Goal: Information Seeking & Learning: Learn about a topic

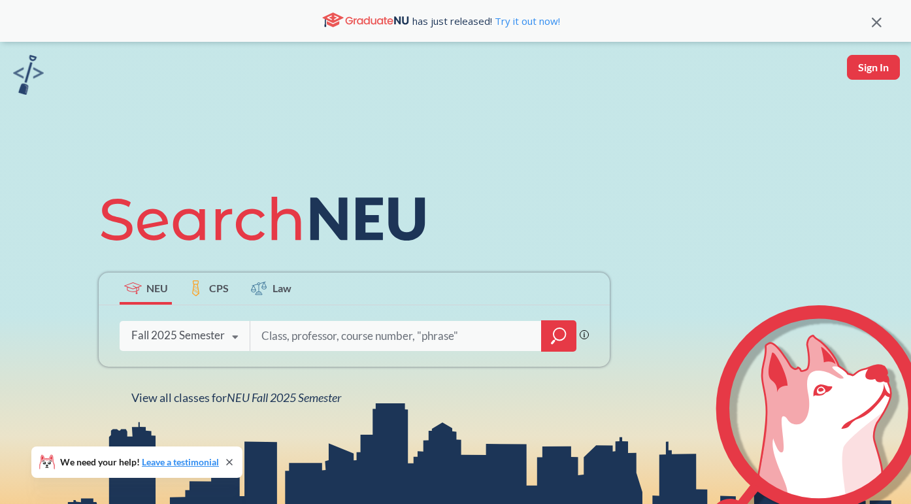
scroll to position [29, 0]
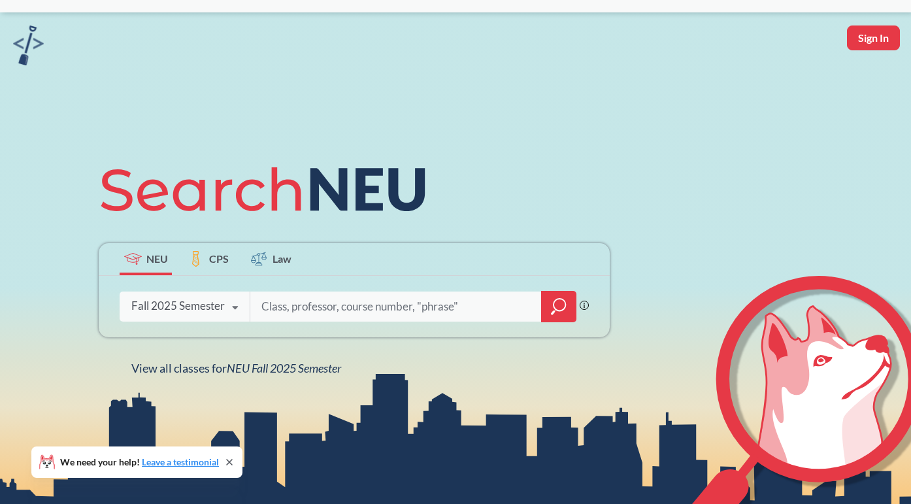
click at [296, 305] on input "search" at bounding box center [396, 306] width 272 height 27
type input "anatomy"
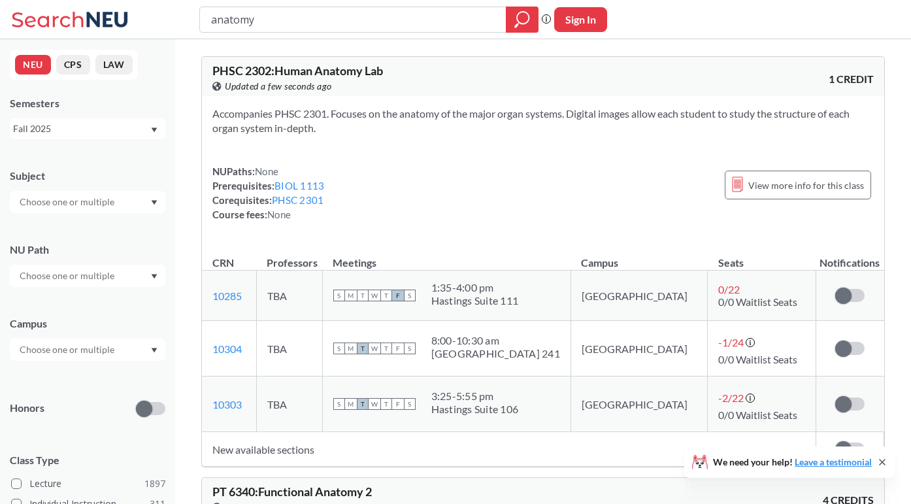
click at [301, 33] on div "anatomy Phrase search guarantees the exact search appears in the results. Ex. I…" at bounding box center [455, 19] width 911 height 39
click at [301, 24] on input "anatomy" at bounding box center [353, 19] width 287 height 22
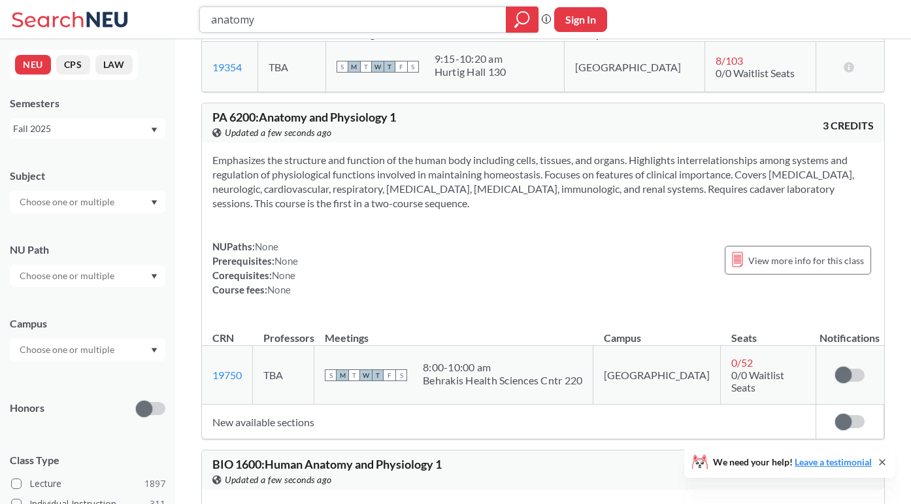
scroll to position [656, 0]
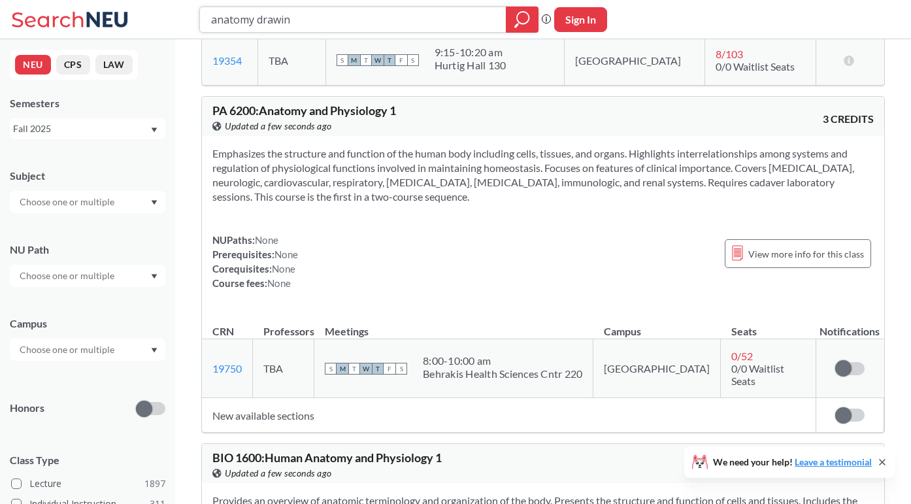
type input "anatomy drawing"
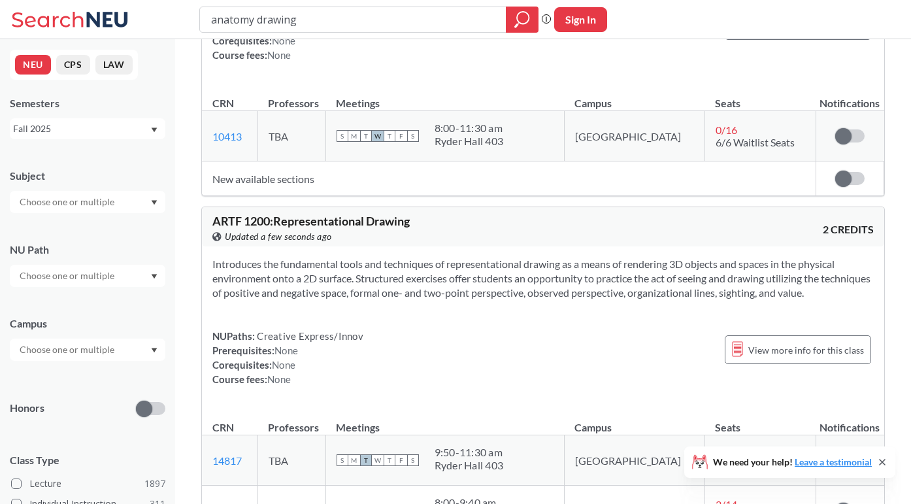
scroll to position [588, 0]
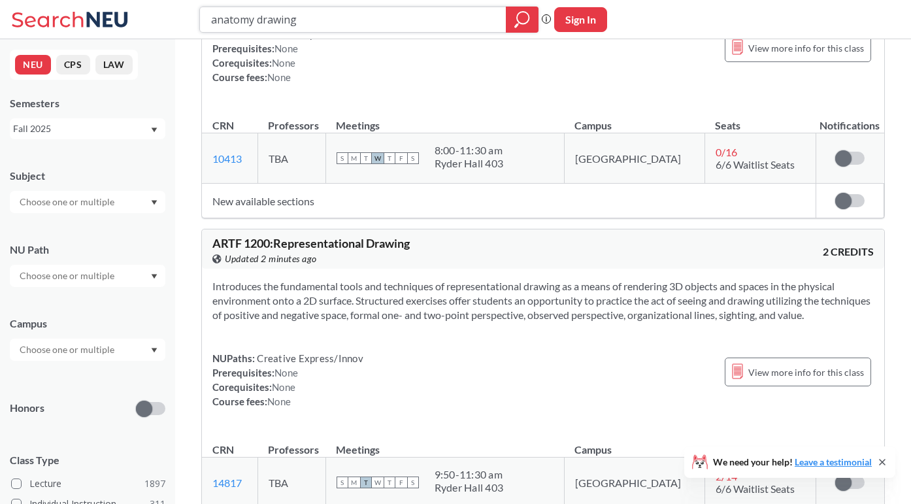
drag, startPoint x: 316, startPoint y: 18, endPoint x: 151, endPoint y: 18, distance: 165.4
click at [151, 18] on div "anatomy drawing Phrase search guarantees the exact search appears in the result…" at bounding box center [455, 19] width 911 height 39
type input "storyboard"
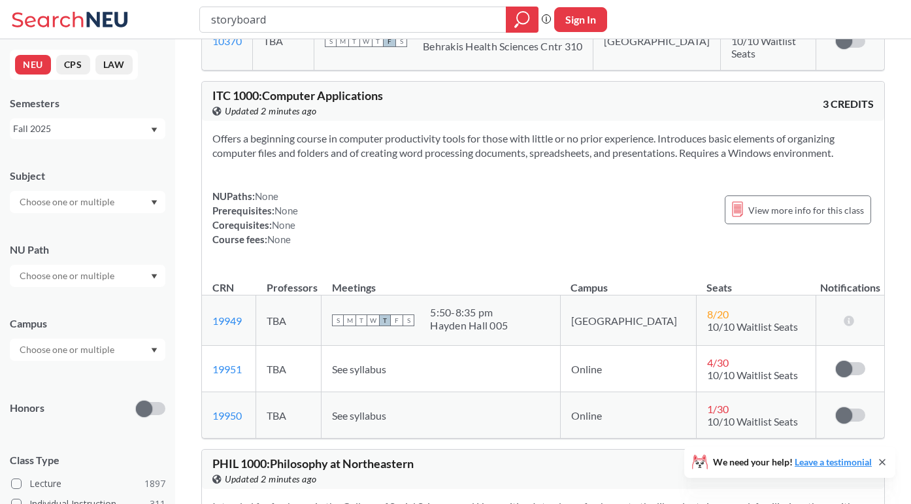
scroll to position [4501, 0]
